Goal: Transaction & Acquisition: Purchase product/service

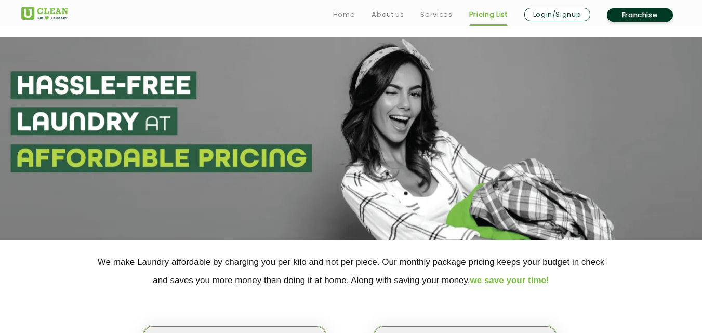
select select "139"
select select "403"
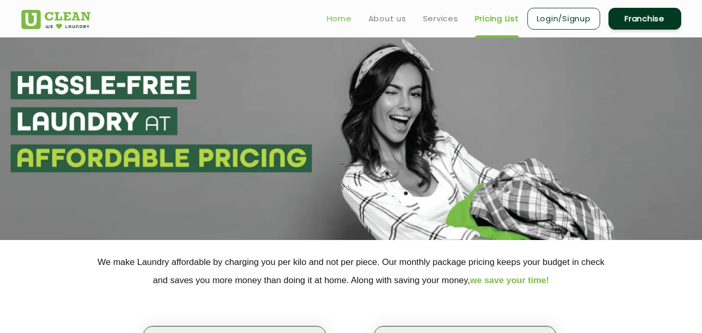
click at [340, 16] on link "Home" at bounding box center [339, 18] width 25 height 12
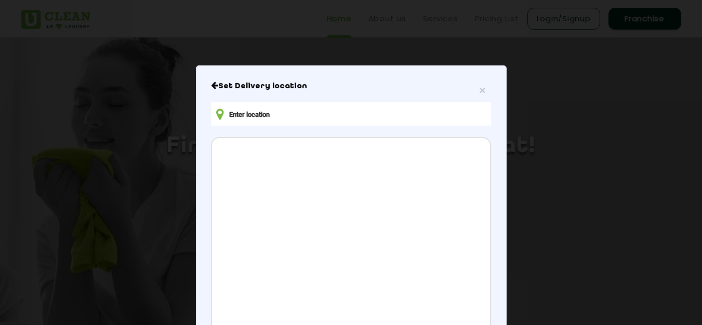
click at [383, 108] on input "text" at bounding box center [350, 113] width 279 height 23
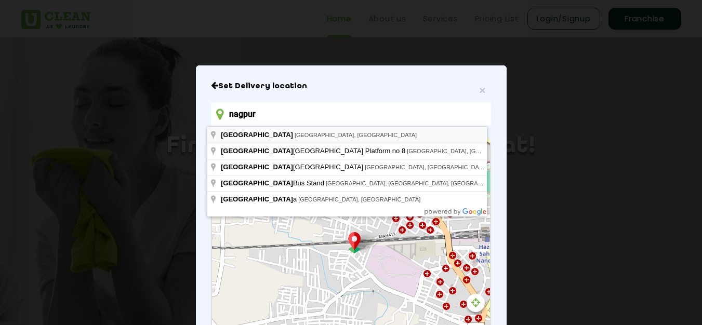
type input "575X+PF6, Khadakpura, [GEOGRAPHIC_DATA], Nanded-[GEOGRAPHIC_DATA], [GEOGRAPHIC_…"
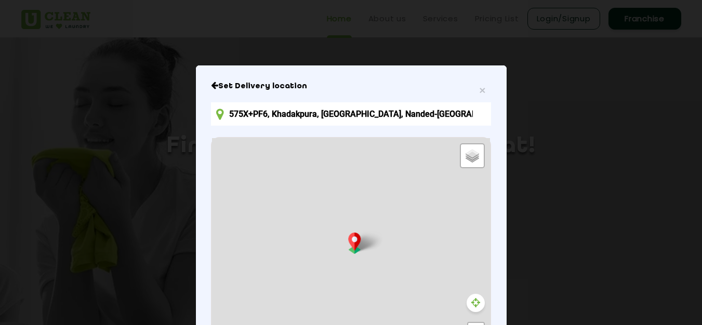
click at [471, 298] on icon at bounding box center [475, 303] width 9 height 10
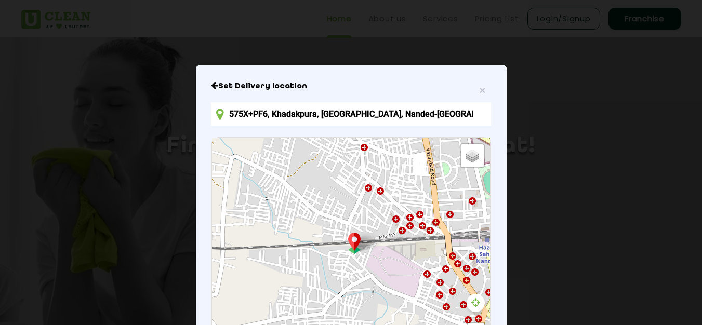
click at [471, 298] on icon at bounding box center [475, 303] width 9 height 10
click at [479, 91] on span "×" at bounding box center [482, 90] width 6 height 12
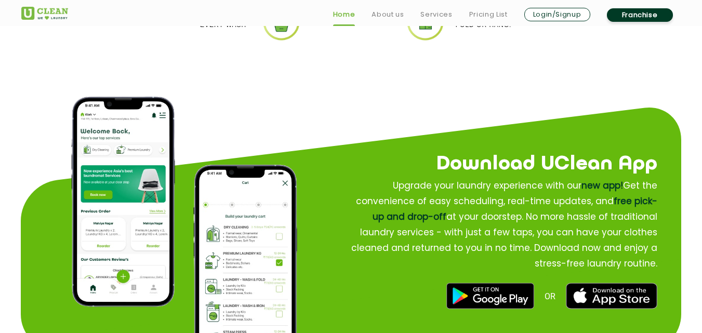
scroll to position [2587, 0]
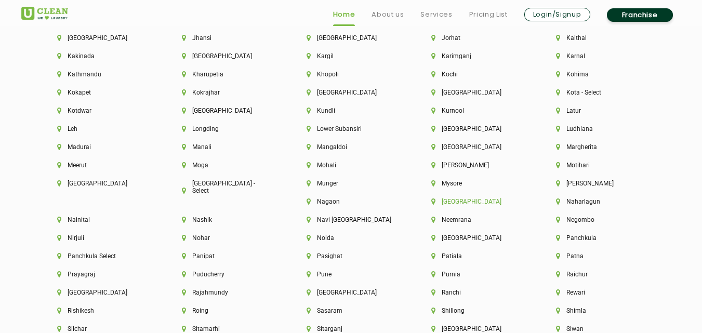
click at [431, 204] on li "[GEOGRAPHIC_DATA]" at bounding box center [475, 201] width 89 height 7
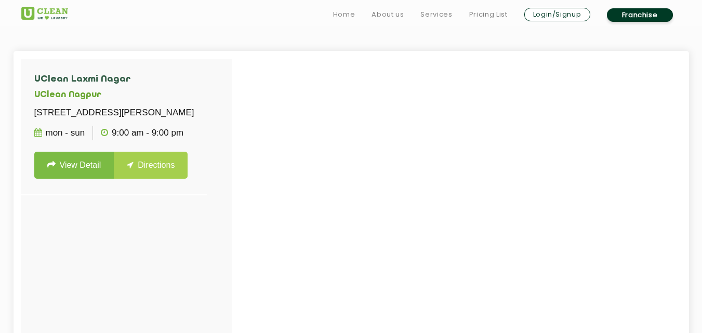
scroll to position [284, 0]
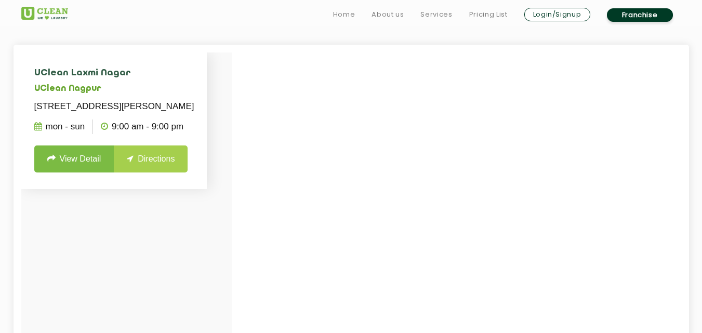
click at [63, 172] on link "View Detail" at bounding box center [74, 158] width 80 height 27
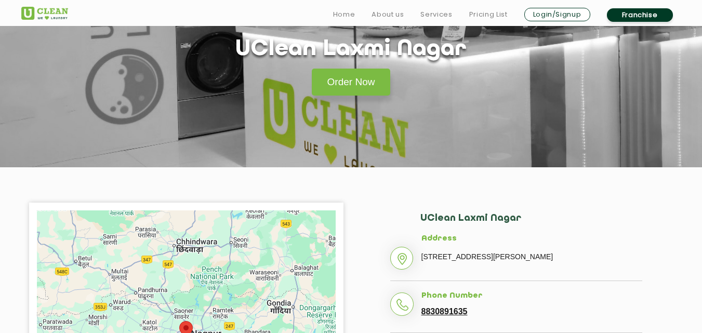
scroll to position [187, 0]
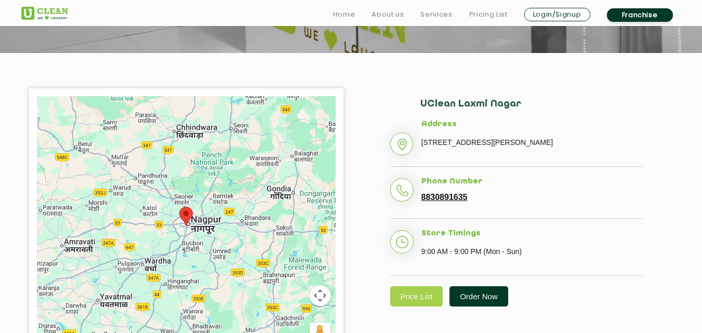
click at [470, 306] on link "Order Now" at bounding box center [478, 296] width 59 height 20
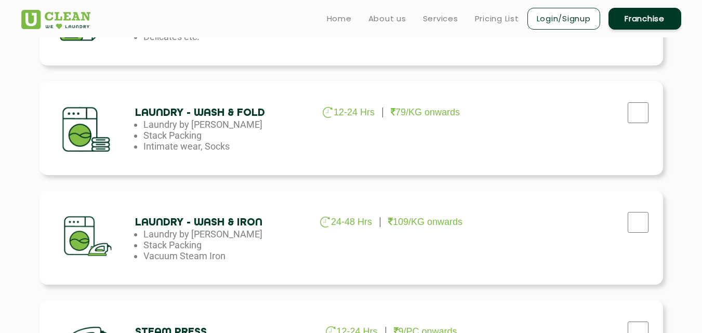
scroll to position [540, 0]
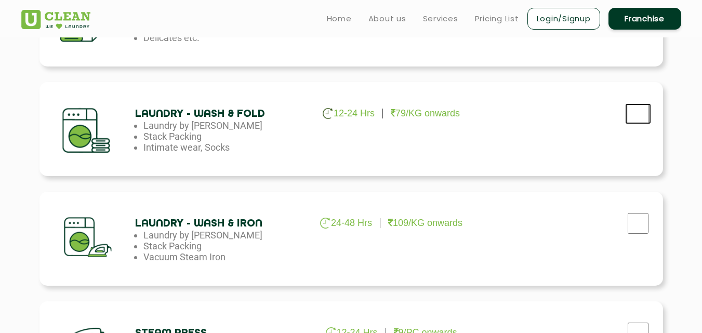
click at [633, 112] on input "checkbox" at bounding box center [638, 113] width 26 height 21
checkbox input "true"
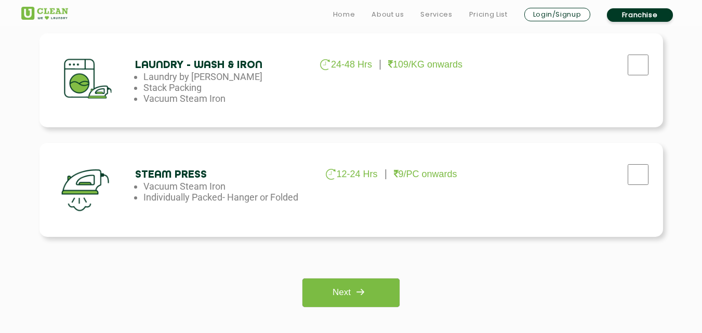
scroll to position [831, 0]
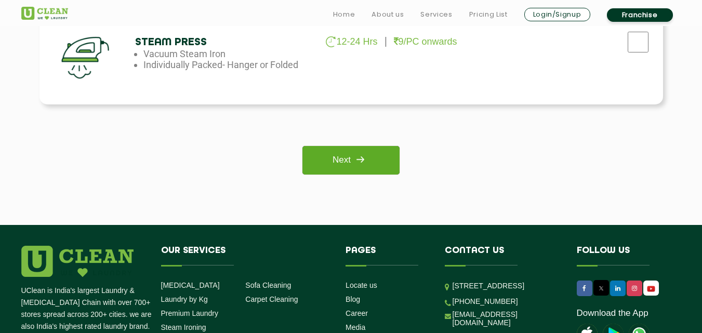
click at [352, 164] on img at bounding box center [360, 159] width 19 height 19
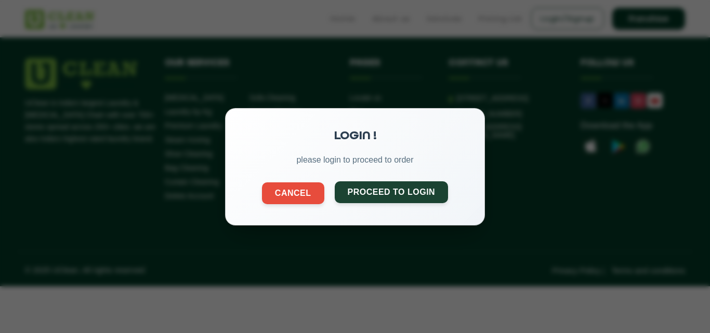
click at [390, 196] on button "Proceed to Login" at bounding box center [392, 192] width 114 height 22
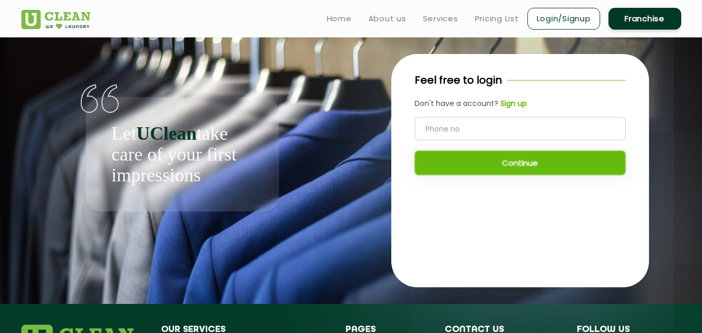
click at [455, 122] on input "tel" at bounding box center [520, 128] width 211 height 23
type input "7420967752"
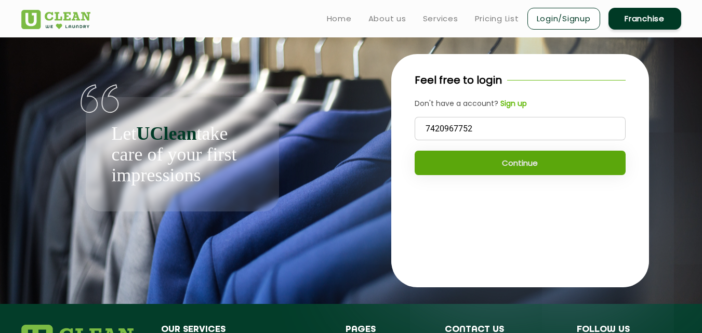
click at [481, 156] on button "Continue" at bounding box center [520, 163] width 211 height 24
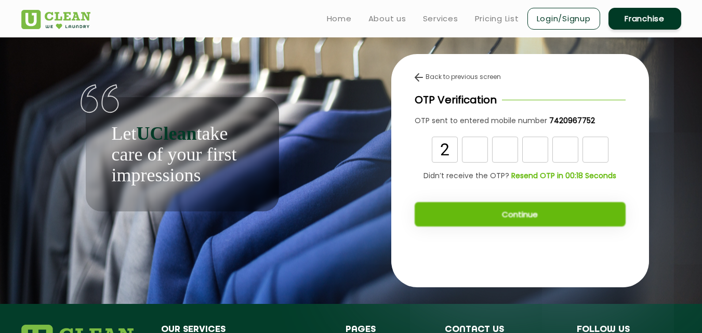
type input "2"
type input "7"
type input "2"
type input "4"
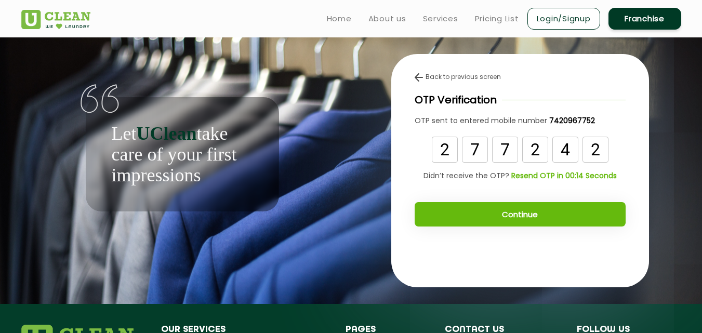
type input "2"
click at [520, 217] on button "Continue" at bounding box center [520, 214] width 211 height 24
